Goal: Use online tool/utility: Utilize a website feature to perform a specific function

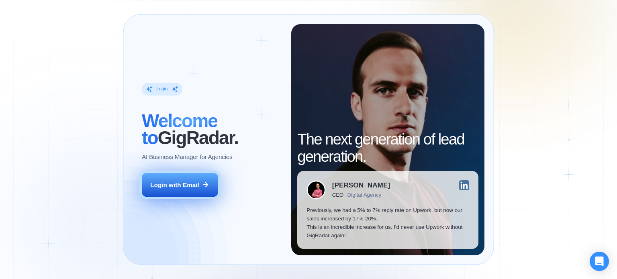
click at [178, 180] on button "Login with Email" at bounding box center [180, 185] width 76 height 24
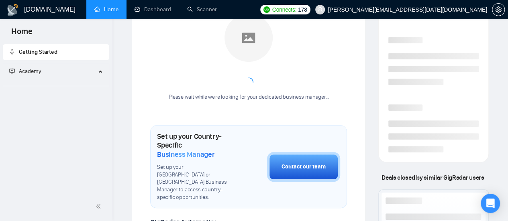
scroll to position [201, 0]
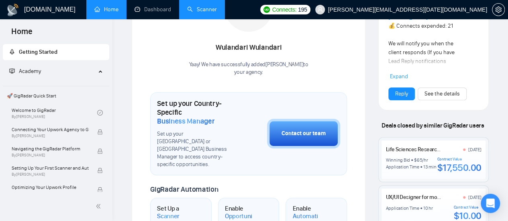
click at [202, 9] on link "Scanner" at bounding box center [202, 9] width 30 height 7
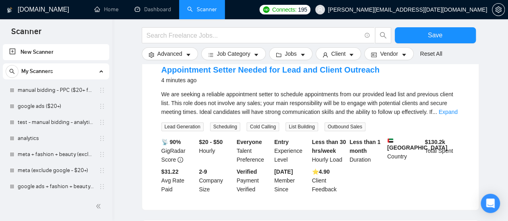
scroll to position [442, 0]
